Goal: Transaction & Acquisition: Purchase product/service

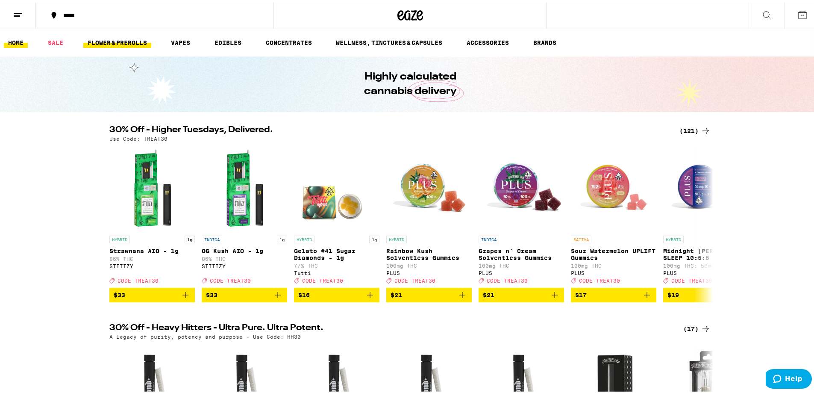
click at [118, 44] on link "FLOWER & PREROLLS" at bounding box center [117, 41] width 68 height 10
click at [120, 42] on link "FLOWER & PREROLLS" at bounding box center [117, 41] width 68 height 10
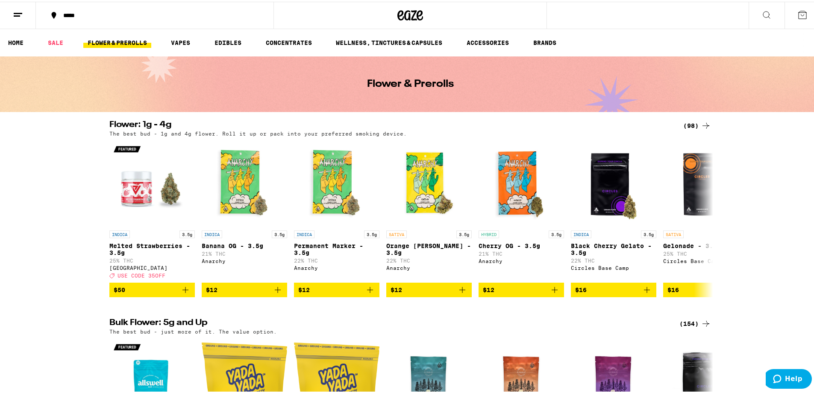
click at [693, 125] on div "(98)" at bounding box center [698, 124] width 28 height 10
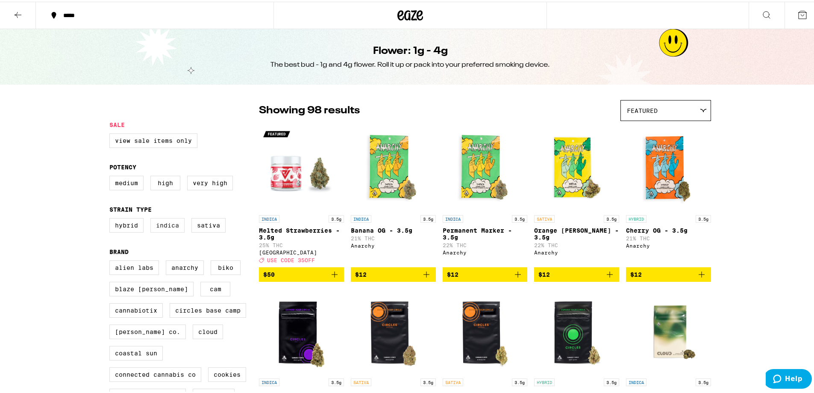
click at [165, 231] on label "Indica" at bounding box center [167, 223] width 34 height 15
click at [112, 218] on input "Indica" at bounding box center [111, 218] width 0 height 0
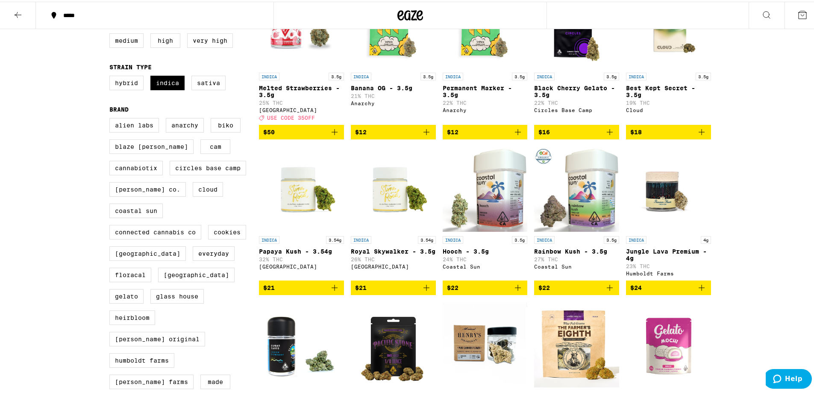
scroll to position [86, 0]
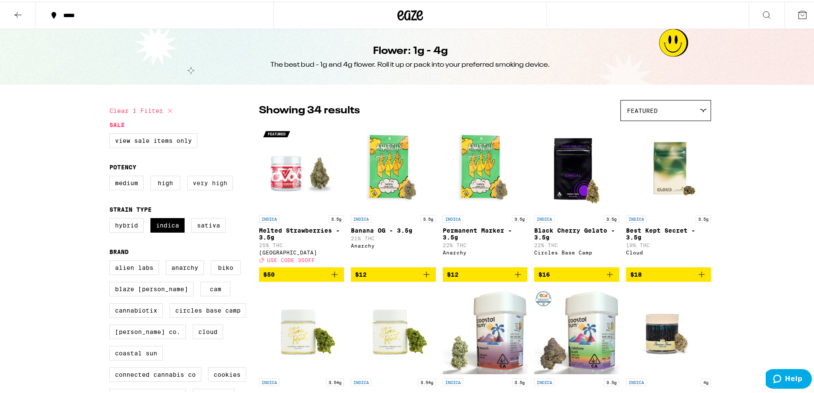
checkbox input "false"
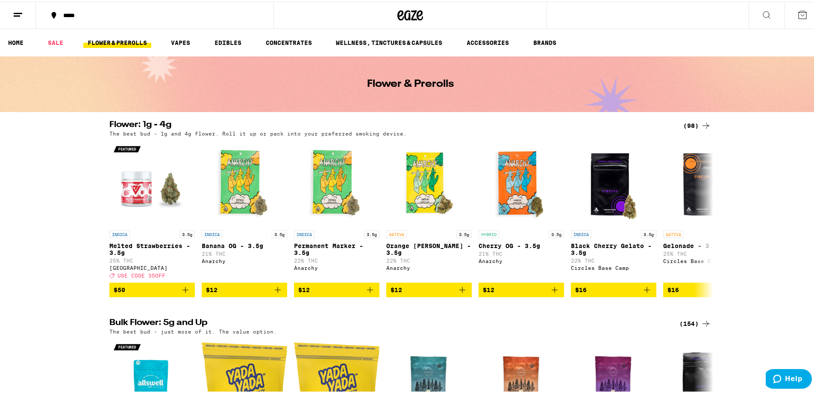
drag, startPoint x: 192, startPoint y: 205, endPoint x: 183, endPoint y: 204, distance: 9.0
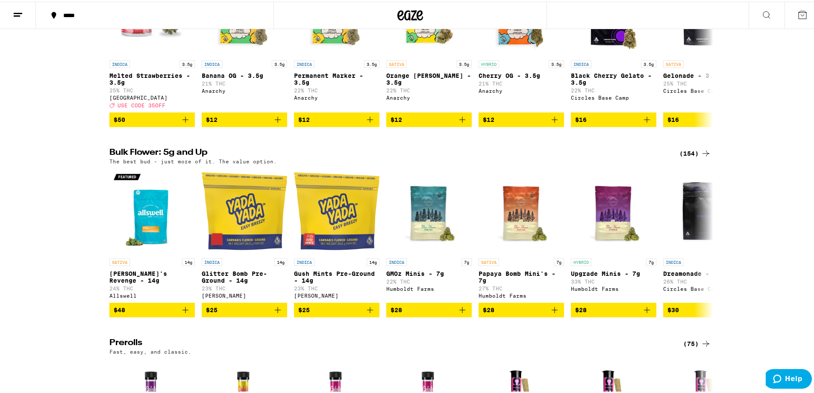
scroll to position [171, 0]
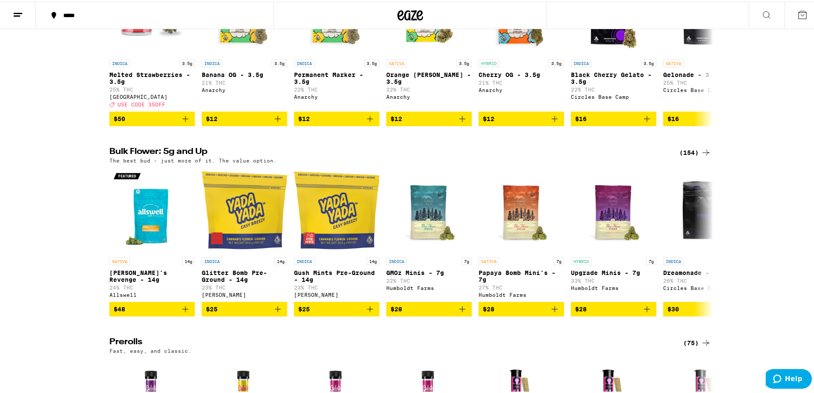
click at [683, 162] on div "The best bud - just more of it. The value option." at bounding box center [410, 159] width 602 height 6
click at [683, 156] on div "(154)" at bounding box center [696, 151] width 32 height 10
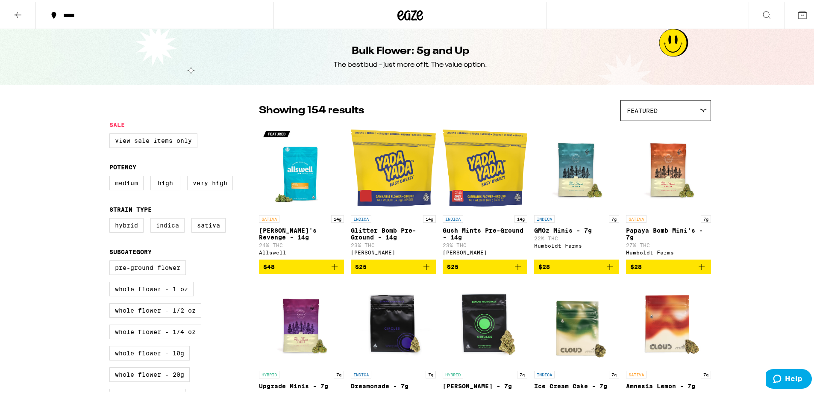
click at [152, 227] on label "Indica" at bounding box center [167, 223] width 34 height 15
click at [112, 218] on input "Indica" at bounding box center [111, 218] width 0 height 0
checkbox input "true"
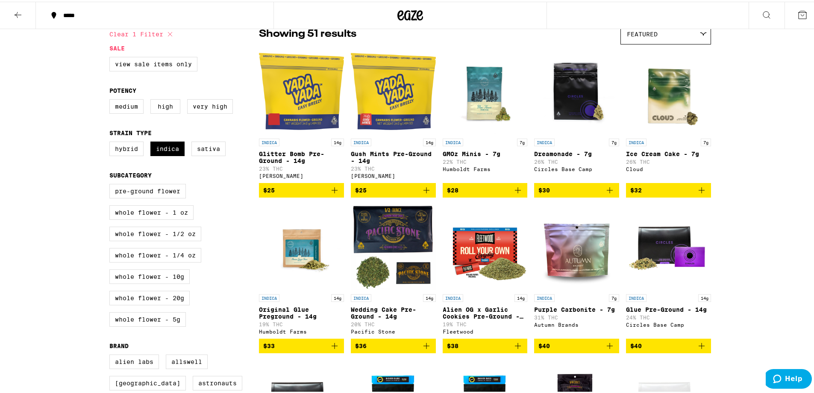
scroll to position [86, 0]
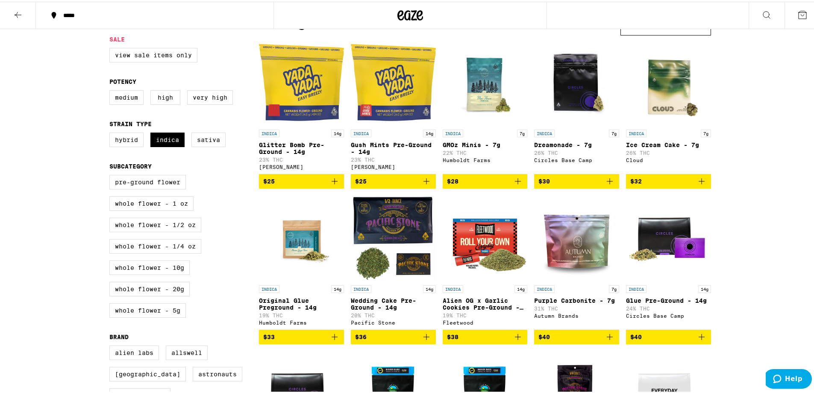
drag, startPoint x: 794, startPoint y: 144, endPoint x: 744, endPoint y: 182, distance: 62.9
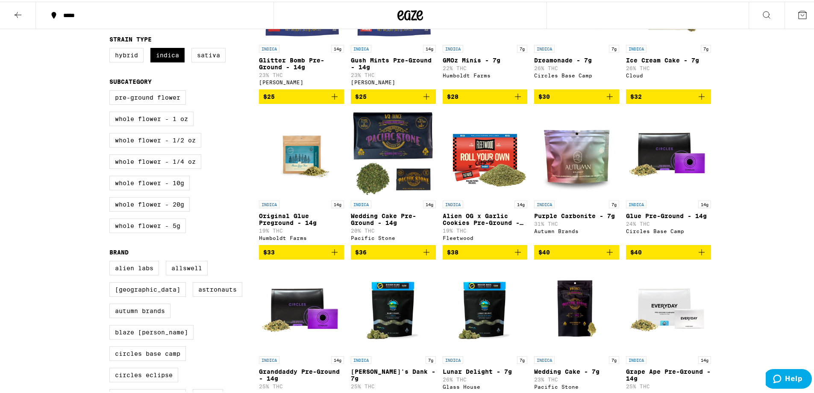
scroll to position [171, 0]
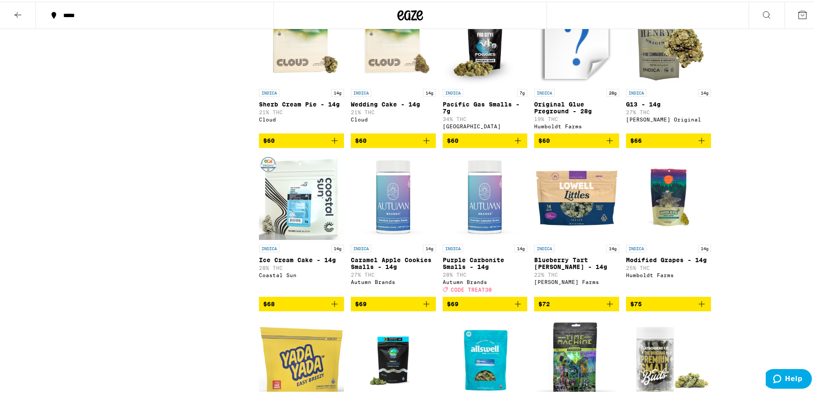
scroll to position [1026, 0]
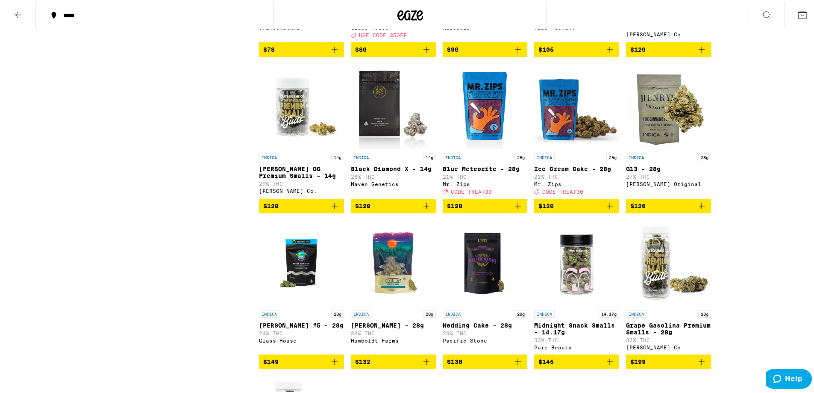
scroll to position [1325, 0]
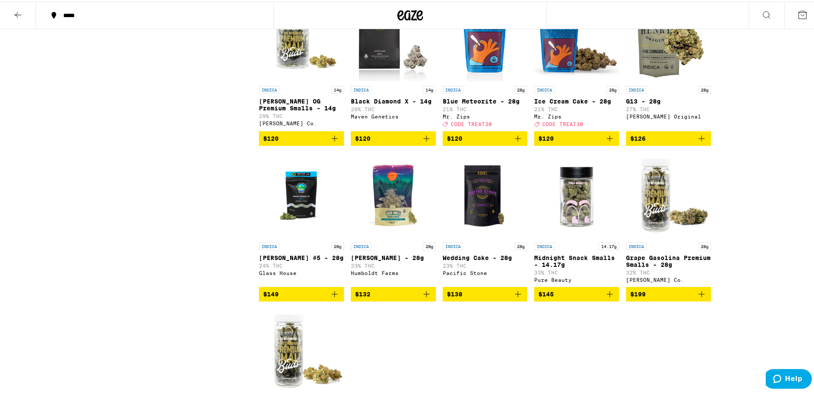
scroll to position [1454, 0]
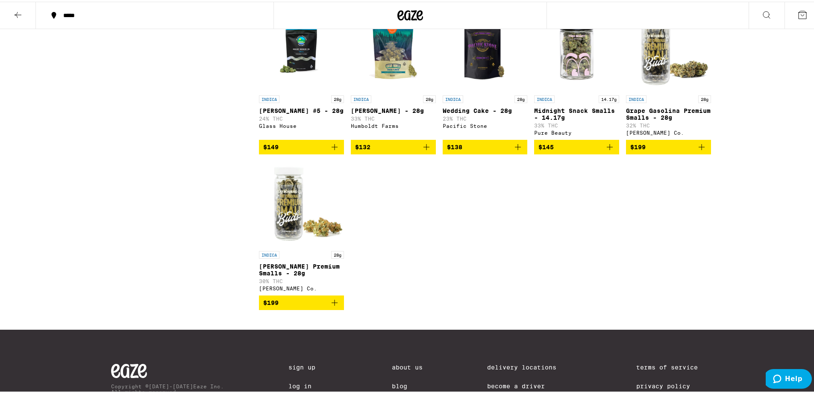
scroll to position [1539, 0]
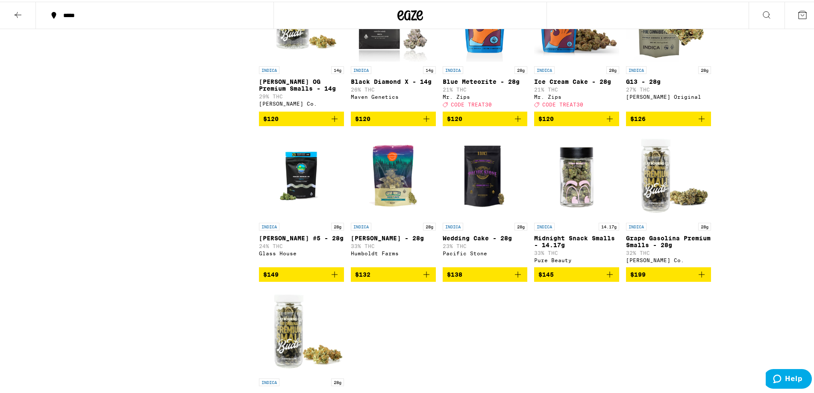
scroll to position [1411, 0]
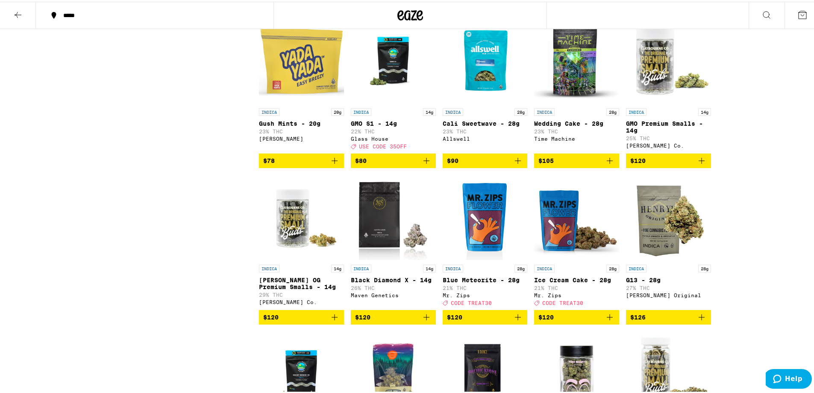
scroll to position [1197, 0]
